Goal: Task Accomplishment & Management: Manage account settings

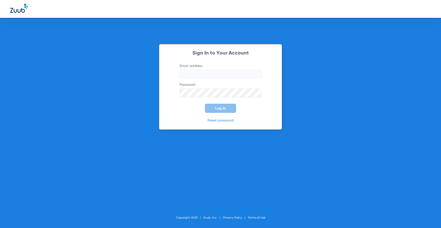
type input "[PERSON_NAME][EMAIL_ADDRESS][PERSON_NAME][DOMAIN_NAME]"
click at [211, 106] on button "Log In" at bounding box center [220, 108] width 31 height 9
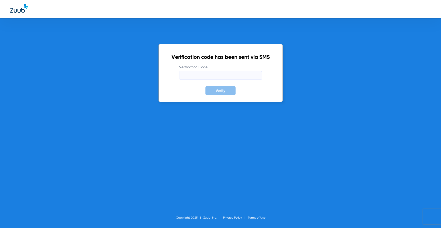
click at [209, 82] on form "Verification Code Verify" at bounding box center [220, 80] width 98 height 31
click at [206, 78] on input "Verification Code" at bounding box center [220, 75] width 83 height 9
type input "9"
type input "915177"
click at [205, 86] on button "Verify" at bounding box center [220, 90] width 30 height 9
